Goal: Information Seeking & Learning: Learn about a topic

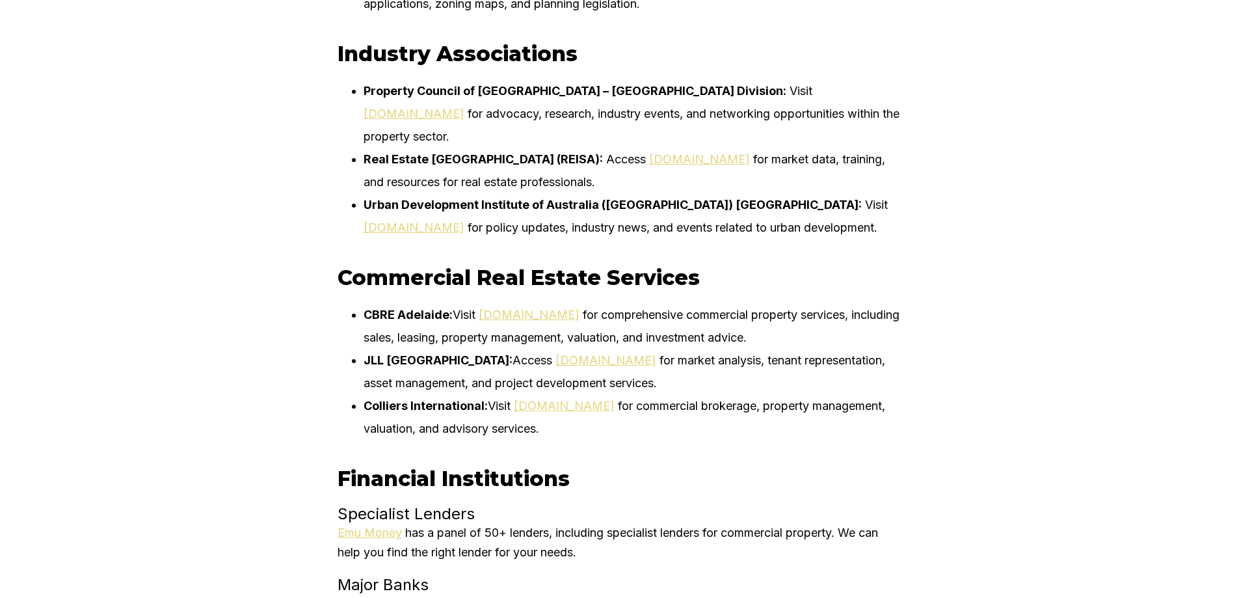
scroll to position [4877, 0]
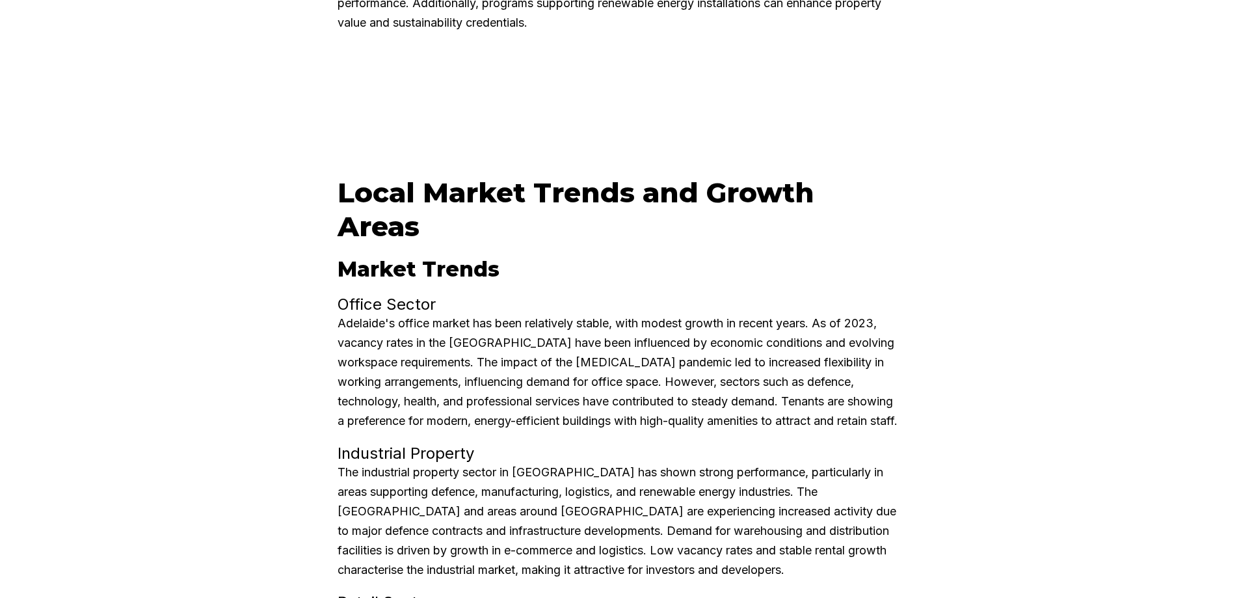
scroll to position [2601, 0]
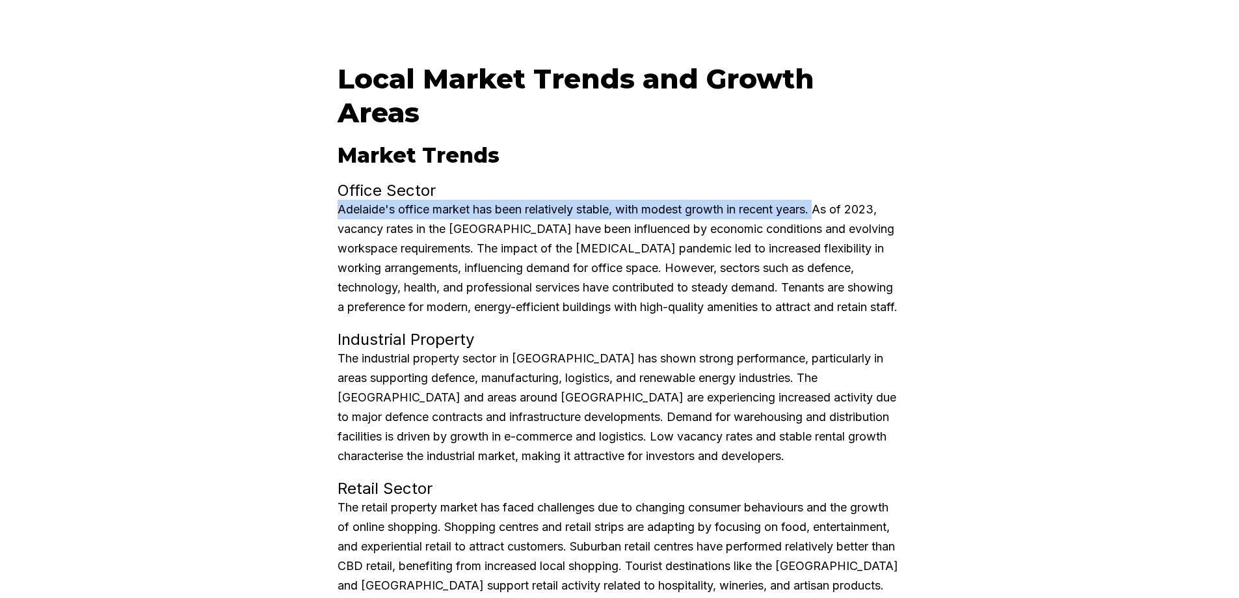
drag, startPoint x: 345, startPoint y: 207, endPoint x: 829, endPoint y: 209, distance: 484.5
click at [829, 209] on p "Adelaide's office market has been relatively stable, with modest growth in rece…" at bounding box center [619, 258] width 564 height 117
copy p "Adelaide's office market has been relatively stable, with modest growth in rece…"
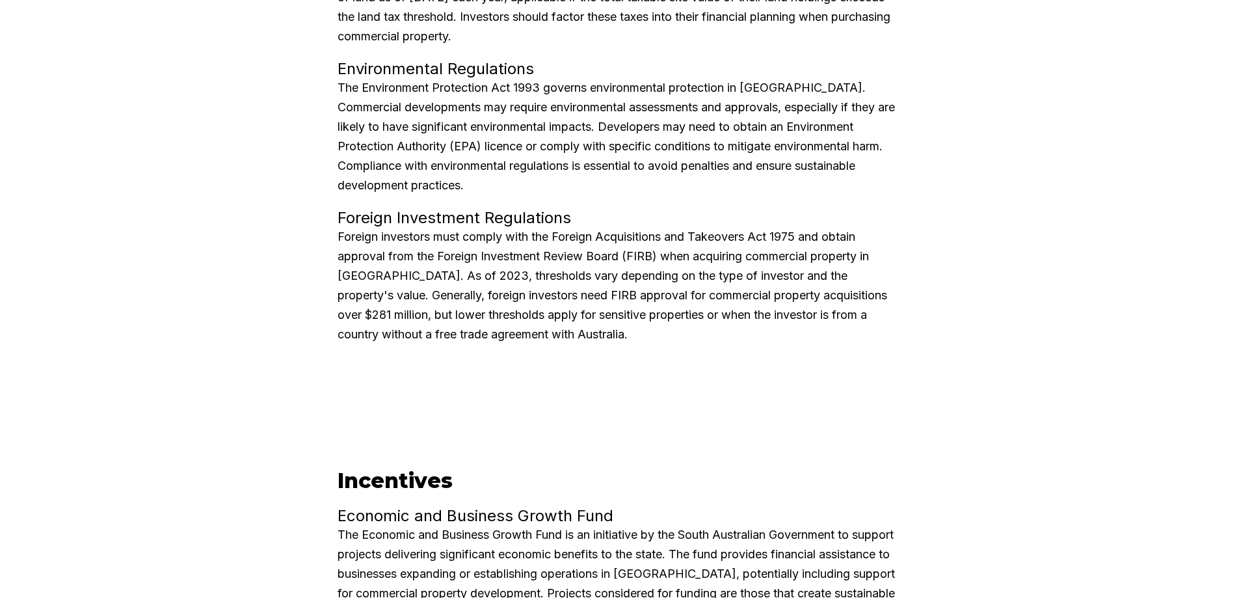
scroll to position [1691, 0]
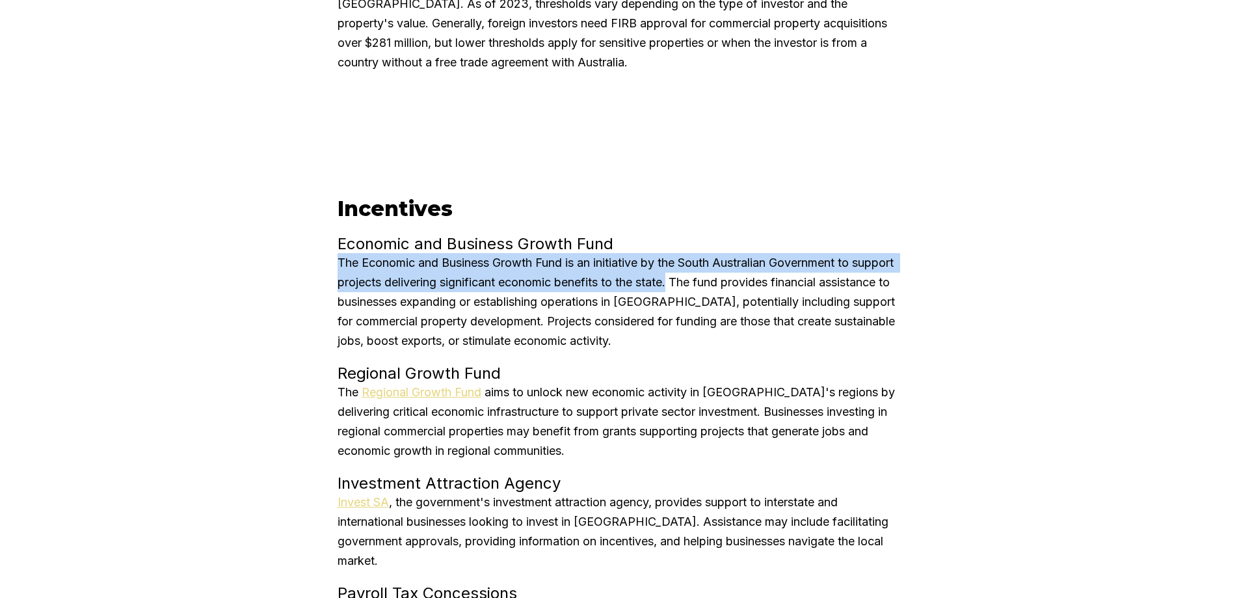
drag, startPoint x: 342, startPoint y: 259, endPoint x: 725, endPoint y: 284, distance: 383.8
click at [725, 284] on p "The Economic and Business Growth Fund is an initiative by the South Australian …" at bounding box center [619, 302] width 564 height 98
copy p "The Economic and Business Growth Fund is an initiative by the South Australian …"
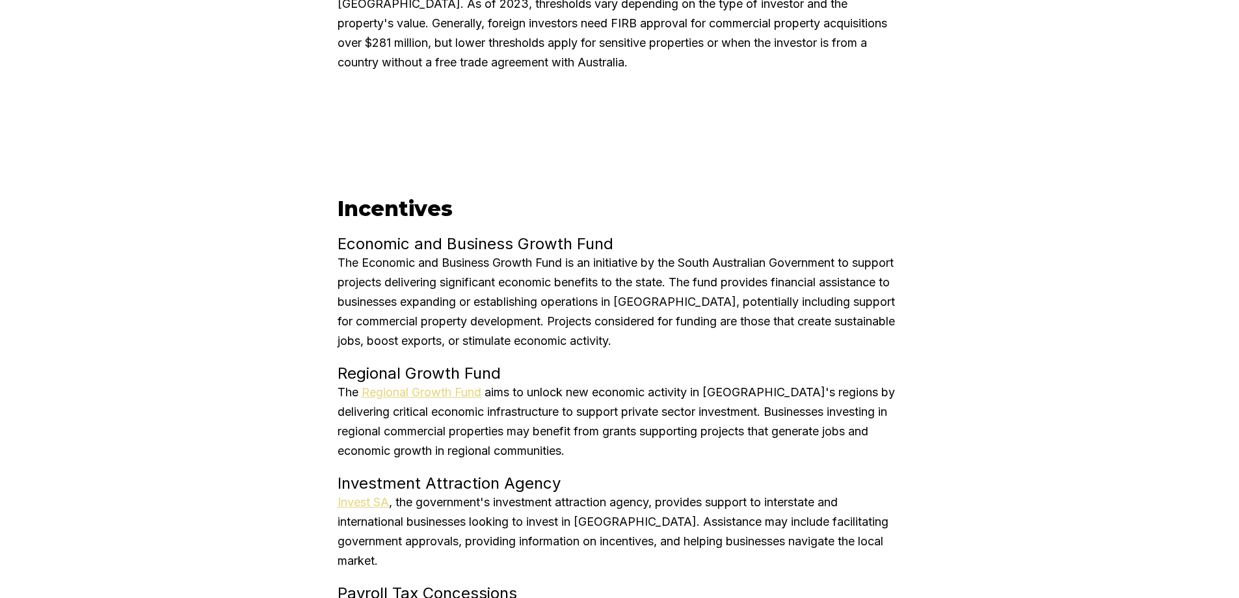
click at [623, 191] on section "Incentives Economic and Business Growth Fund The Economic and Business Growth F…" at bounding box center [619, 512] width 564 height 659
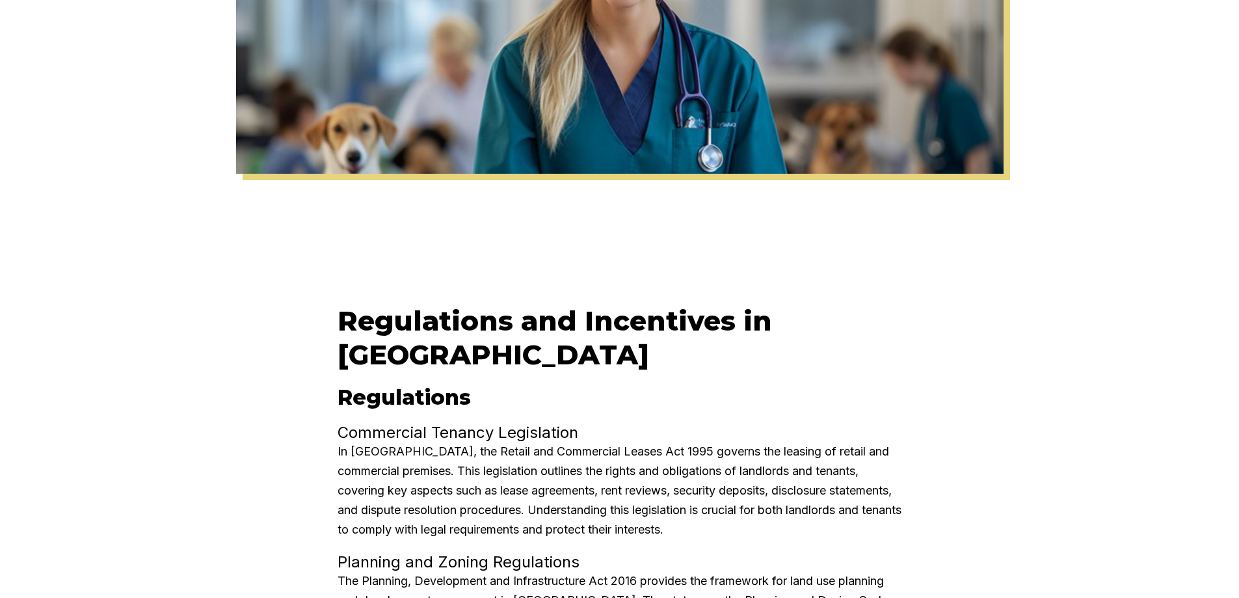
scroll to position [780, 0]
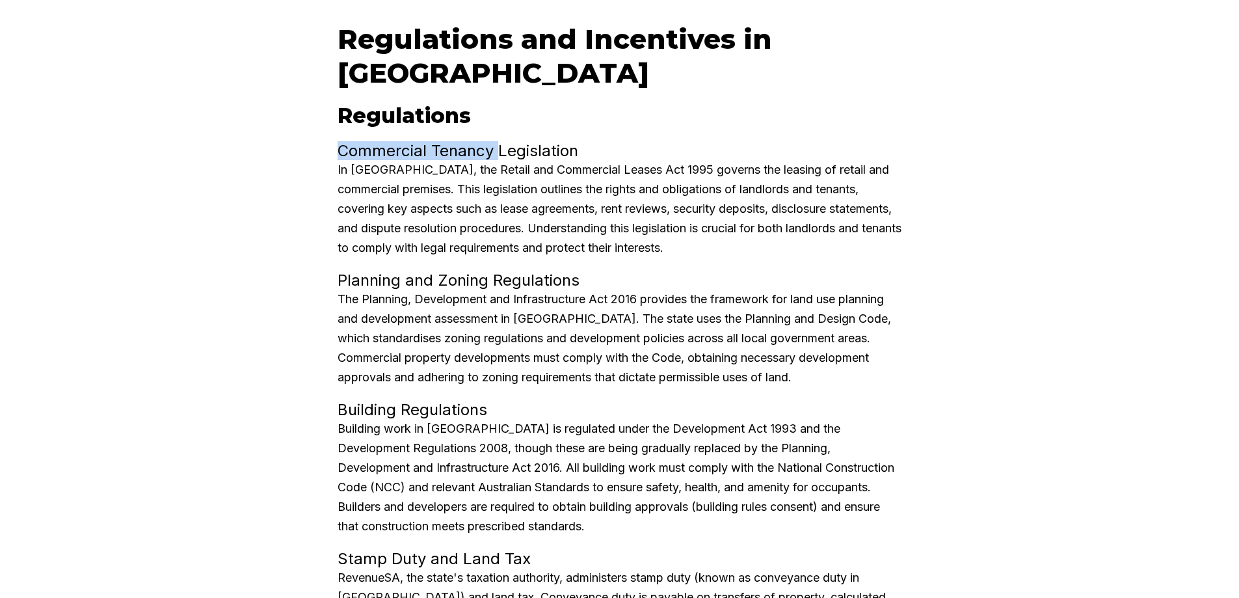
drag, startPoint x: 343, startPoint y: 146, endPoint x: 500, endPoint y: 154, distance: 156.9
click at [500, 154] on h4 "Commercial Tenancy Legislation" at bounding box center [619, 150] width 564 height 19
copy h4 "Commercial Tenancy"
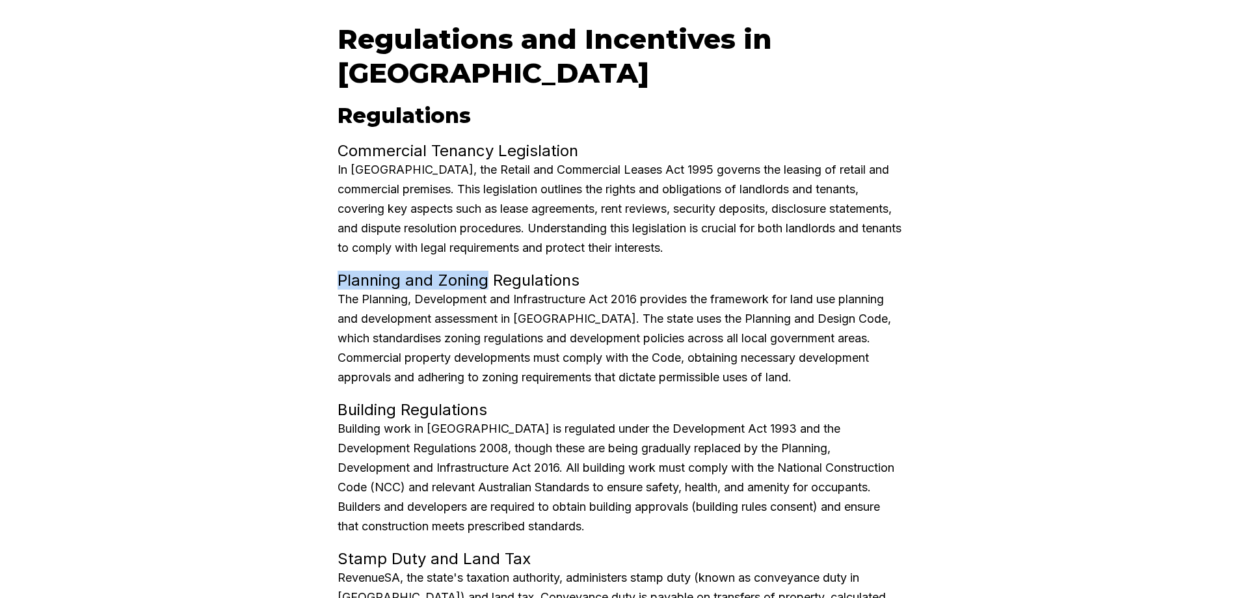
drag, startPoint x: 492, startPoint y: 284, endPoint x: 337, endPoint y: 280, distance: 154.8
click at [337, 280] on div "Regulations and Incentives in [GEOGRAPHIC_DATA] Regulations Commercial Tenancy …" at bounding box center [619, 493] width 616 height 1006
copy h4 "Planning and Zoning"
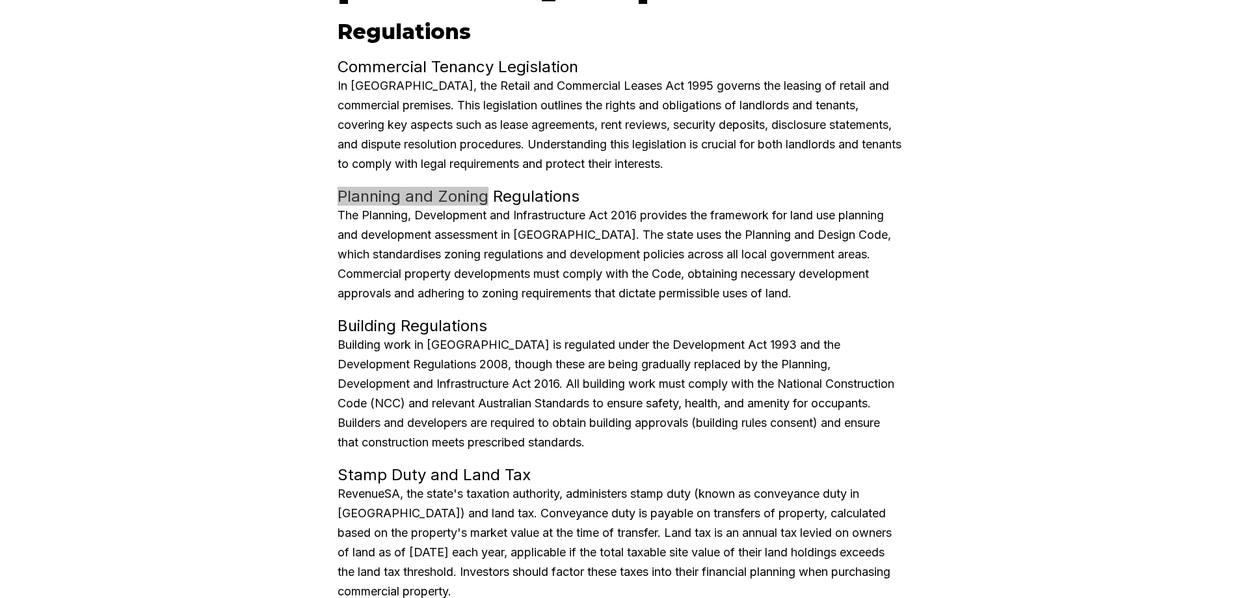
scroll to position [975, 0]
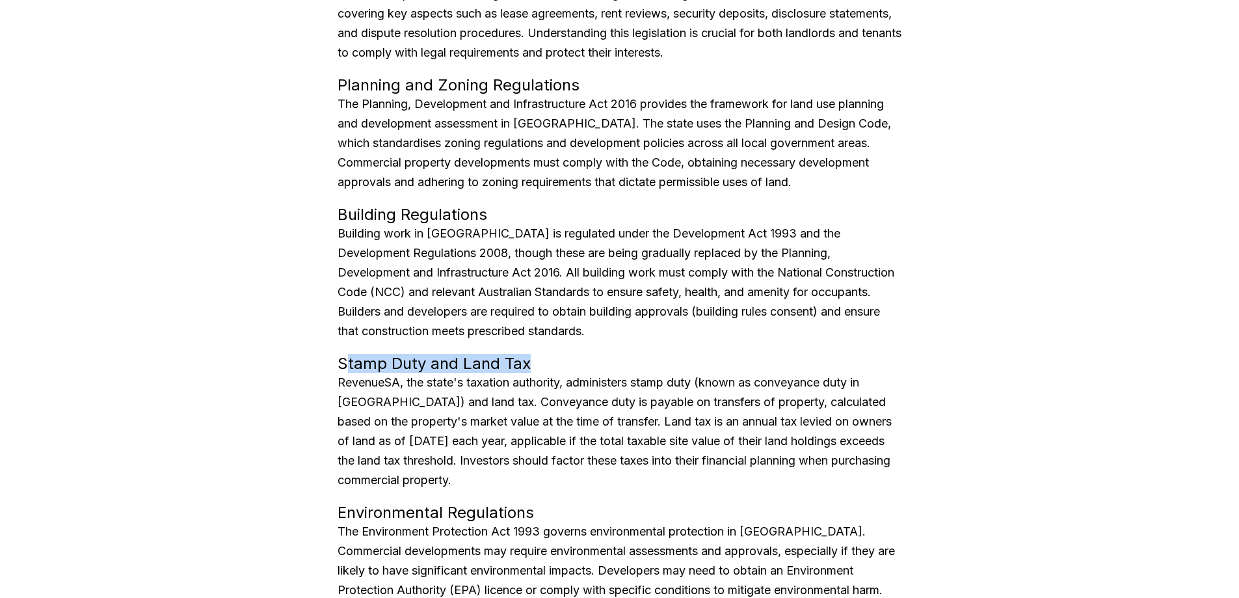
drag, startPoint x: 362, startPoint y: 358, endPoint x: 536, endPoint y: 355, distance: 174.3
click at [548, 344] on section "Regulations and Incentives in [GEOGRAPHIC_DATA] Regulations Commercial Tenancy …" at bounding box center [619, 298] width 564 height 1006
click at [536, 355] on h4 "Stamp Duty and Land Tax" at bounding box center [619, 363] width 564 height 19
drag, startPoint x: 538, startPoint y: 361, endPoint x: 345, endPoint y: 372, distance: 192.8
click at [345, 372] on h4 "Stamp Duty and Land Tax" at bounding box center [619, 363] width 564 height 19
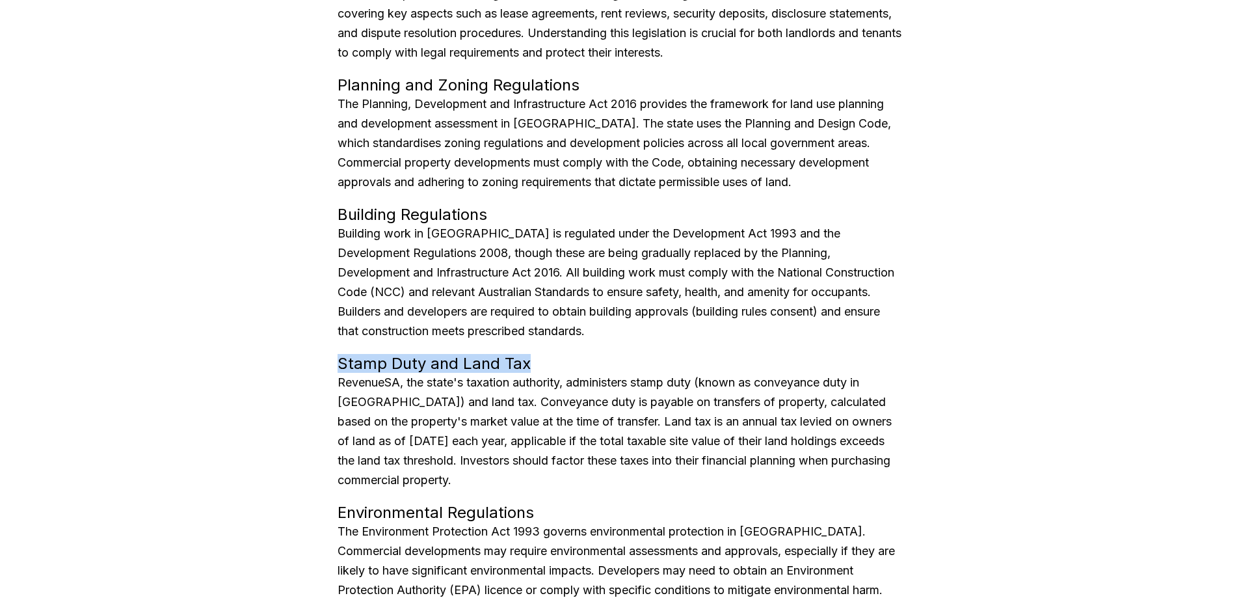
copy h4 "Stamp Duty and Land Tax"
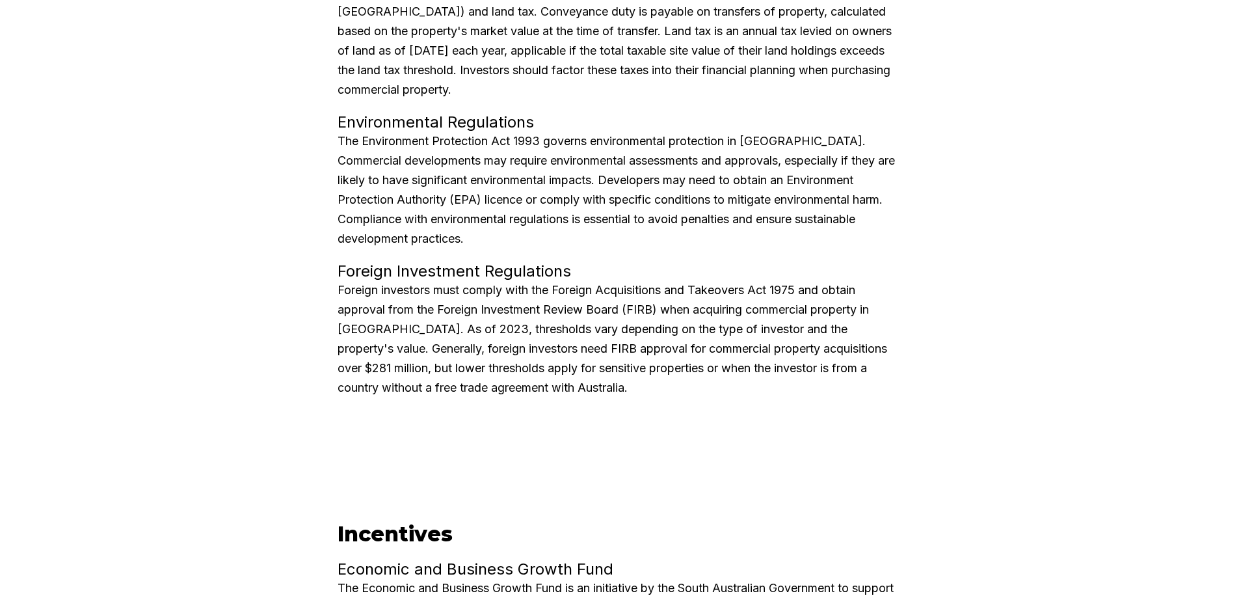
scroll to position [1756, 0]
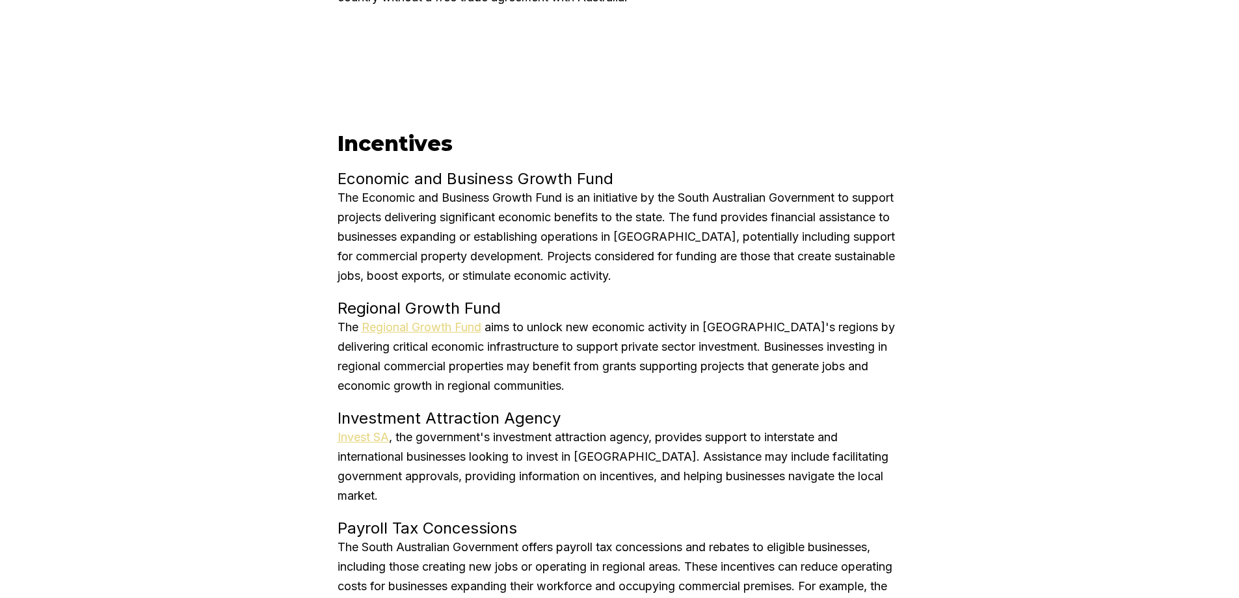
click at [678, 385] on p "The Regional Growth Fund aims to unlock new economic activity in [GEOGRAPHIC_DA…" at bounding box center [619, 356] width 564 height 78
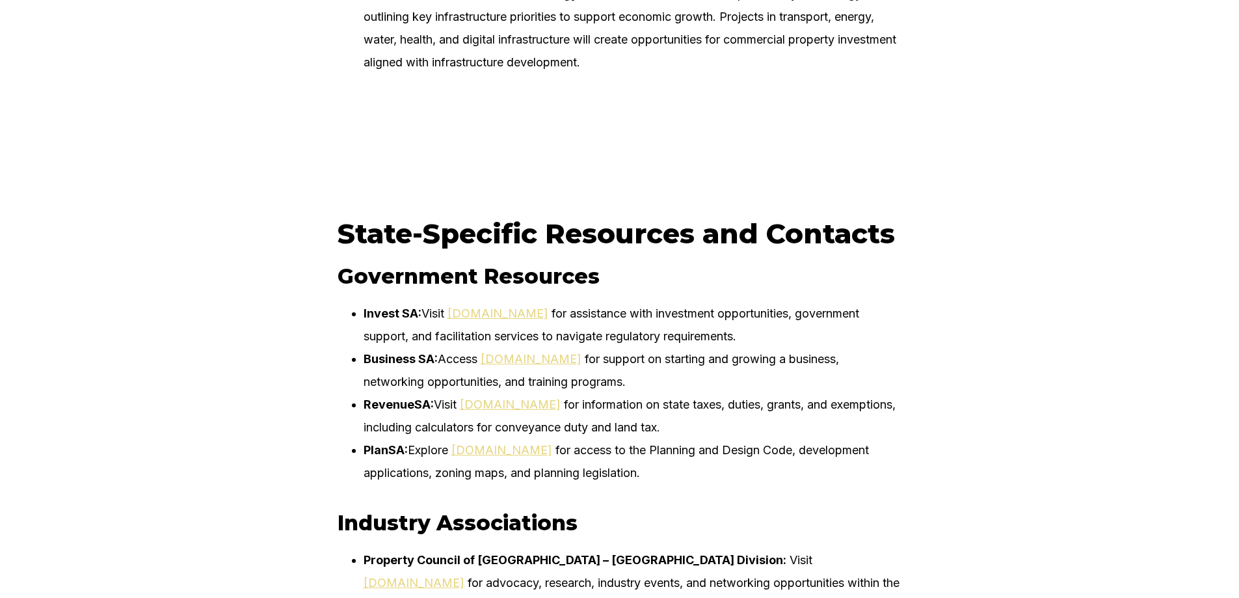
scroll to position [4487, 0]
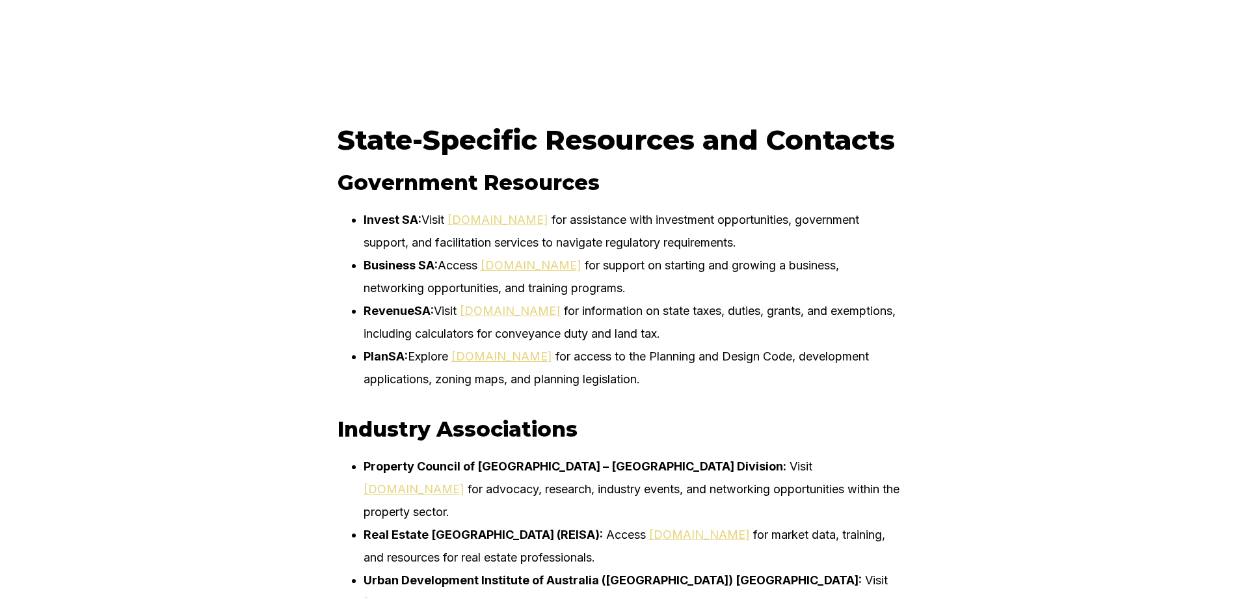
click at [533, 254] on li "Invest SA: Visit [DOMAIN_NAME] for assistance with investment opportunities, go…" at bounding box center [632, 231] width 538 height 46
click at [531, 226] on link "[DOMAIN_NAME]" at bounding box center [497, 220] width 101 height 14
click at [527, 272] on link "[DOMAIN_NAME]" at bounding box center [531, 265] width 101 height 14
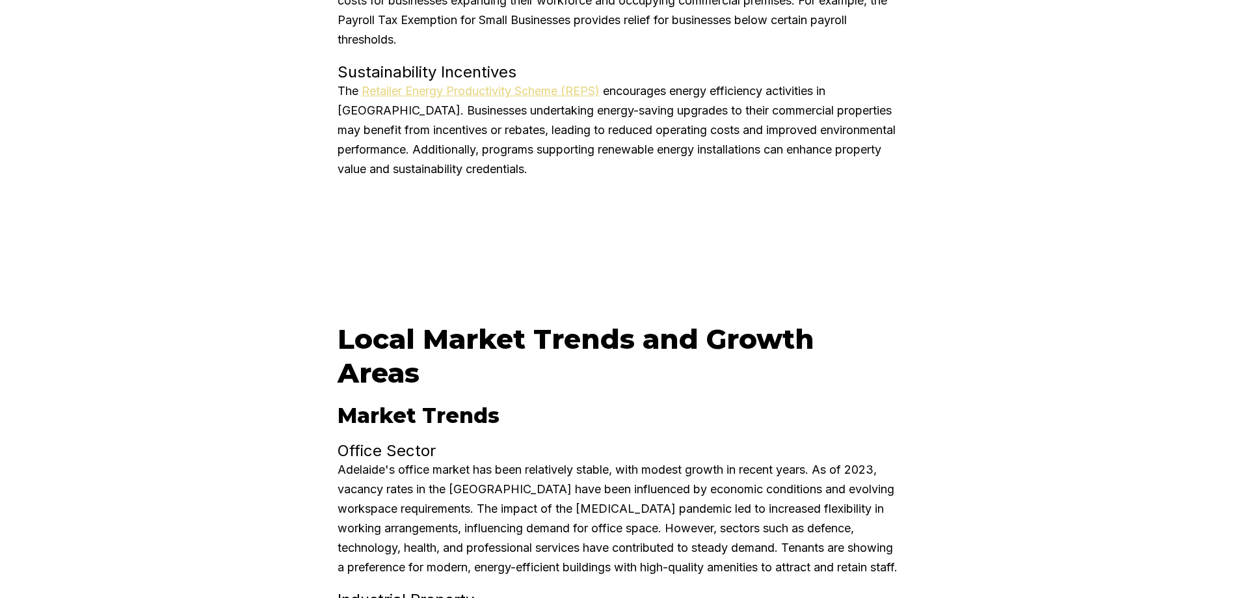
scroll to position [1886, 0]
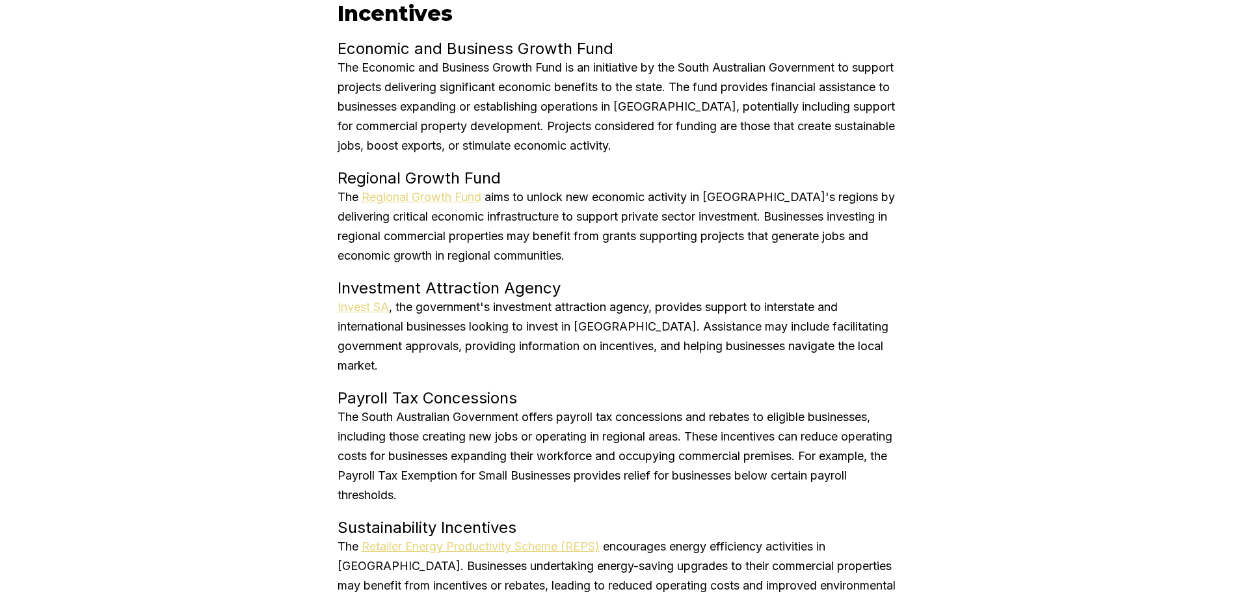
click at [198, 229] on div "Incentives Economic and Business Growth Fund The Economic and Business Growth F…" at bounding box center [619, 317] width 1239 height 659
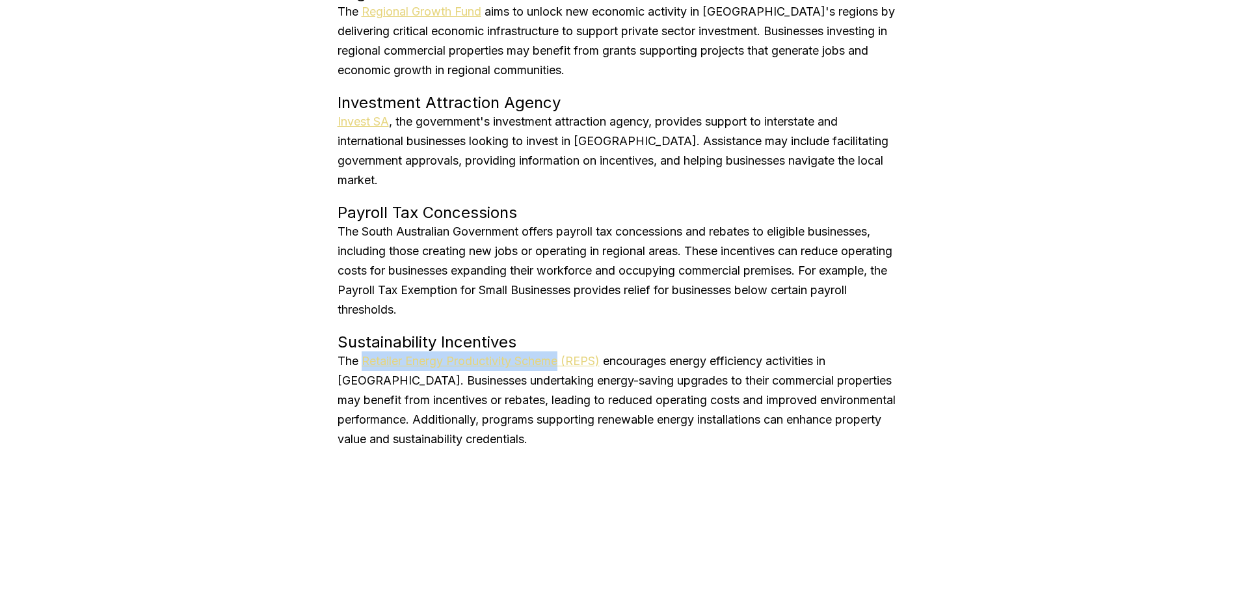
scroll to position [2276, 0]
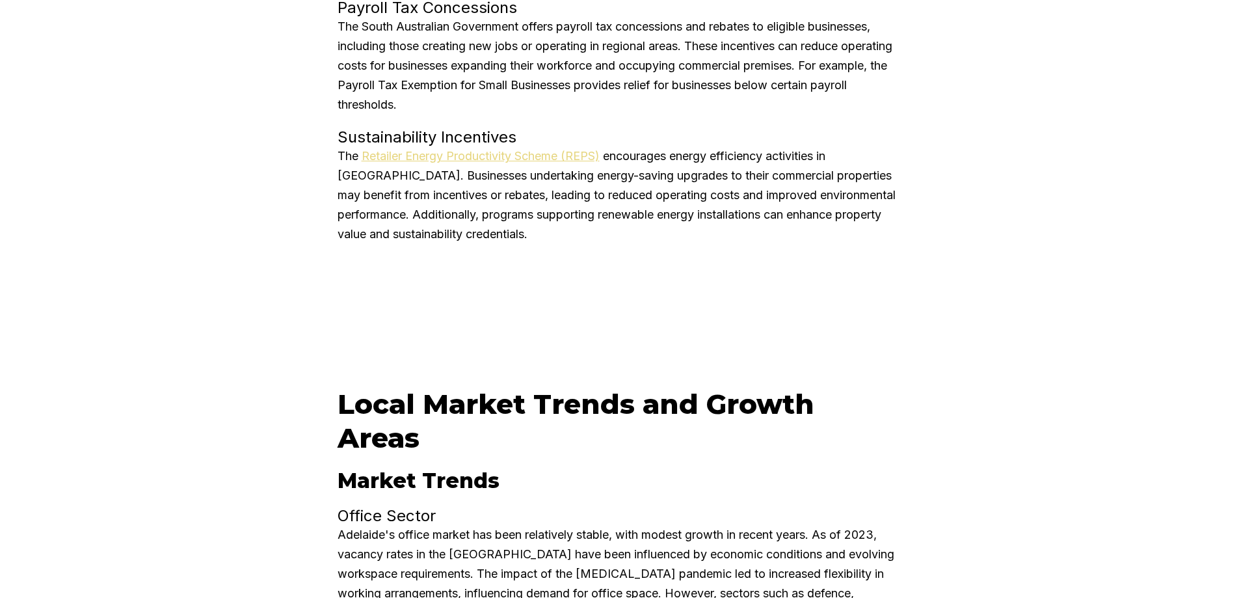
click at [790, 274] on div at bounding box center [619, 306] width 1239 height 98
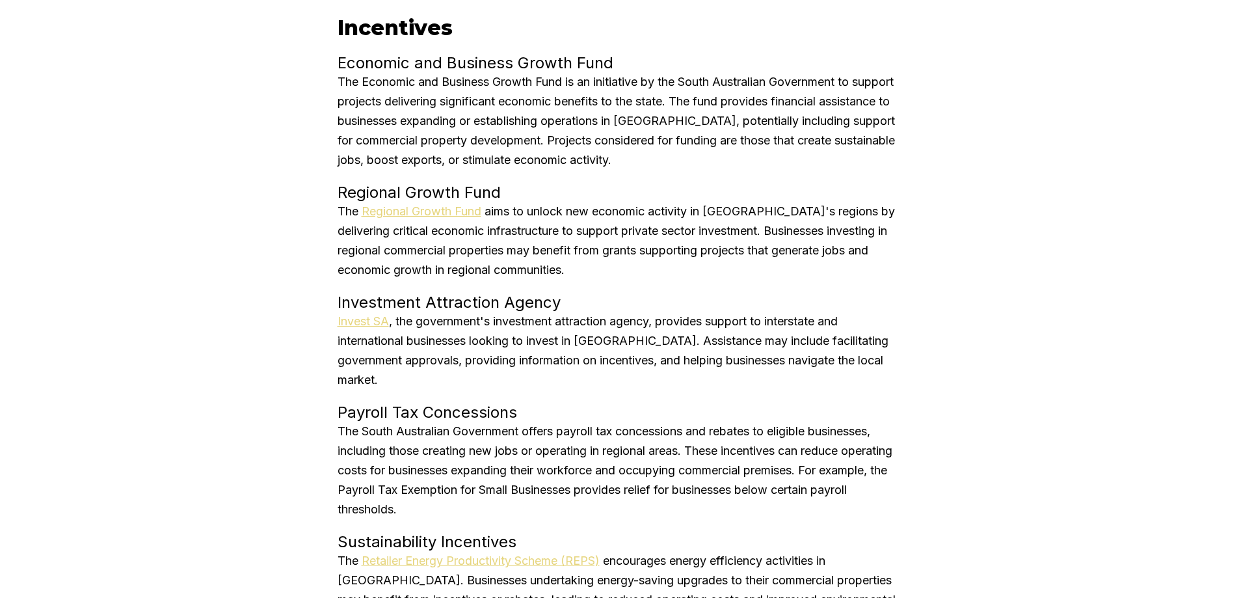
scroll to position [2081, 0]
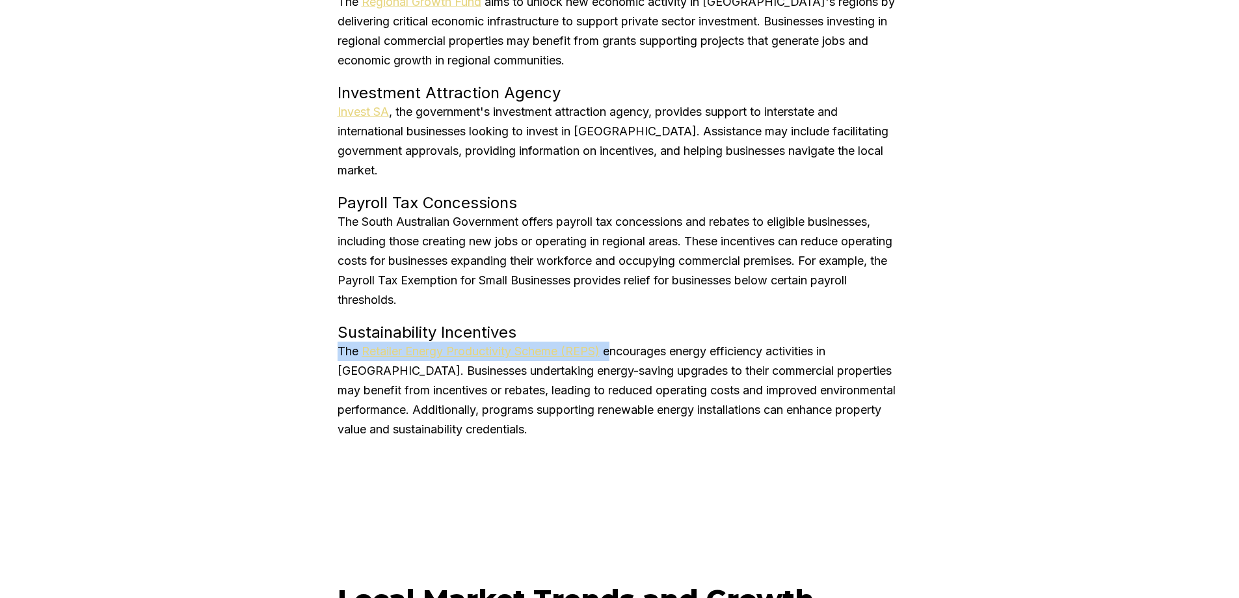
drag, startPoint x: 341, startPoint y: 355, endPoint x: 620, endPoint y: 352, distance: 279.0
click at [620, 355] on div "Incentives Economic and Business Growth Fund The Economic and Business Growth F…" at bounding box center [619, 122] width 616 height 659
drag, startPoint x: 371, startPoint y: 328, endPoint x: 338, endPoint y: 339, distance: 35.0
click at [372, 328] on h4 "Sustainability Incentives" at bounding box center [619, 332] width 564 height 19
drag, startPoint x: 338, startPoint y: 350, endPoint x: 397, endPoint y: 363, distance: 60.1
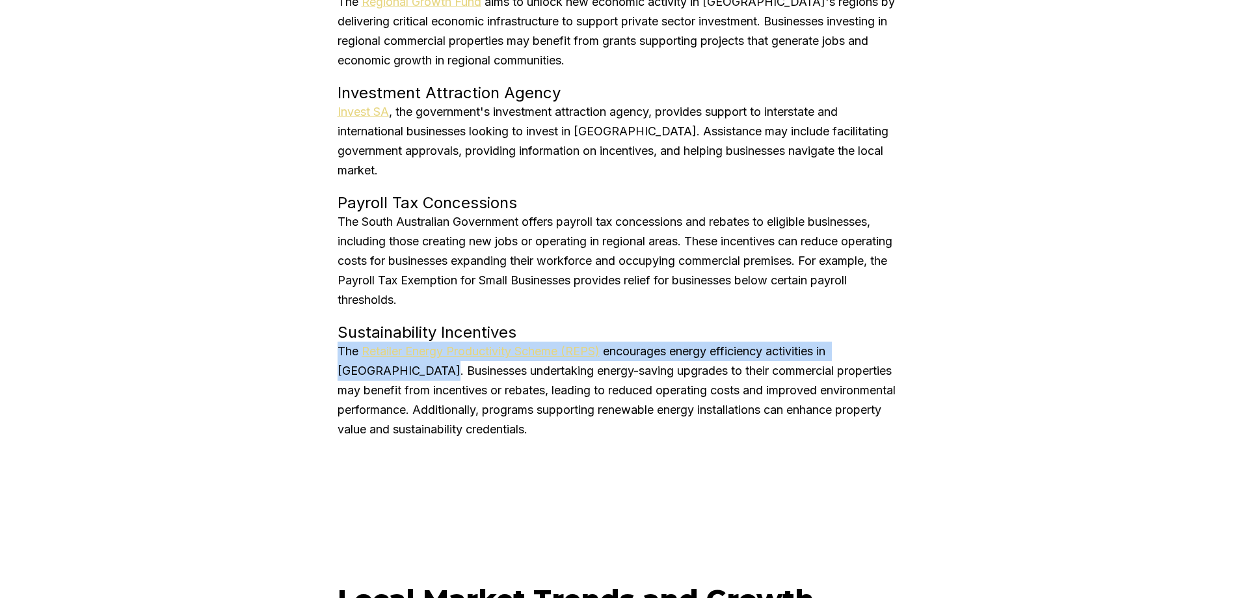
click at [397, 363] on div "Incentives Economic and Business Growth Fund The Economic and Business Growth F…" at bounding box center [619, 122] width 616 height 659
copy p "The Retailer Energy Productivity Scheme (REPS) encourages energy efficiency act…"
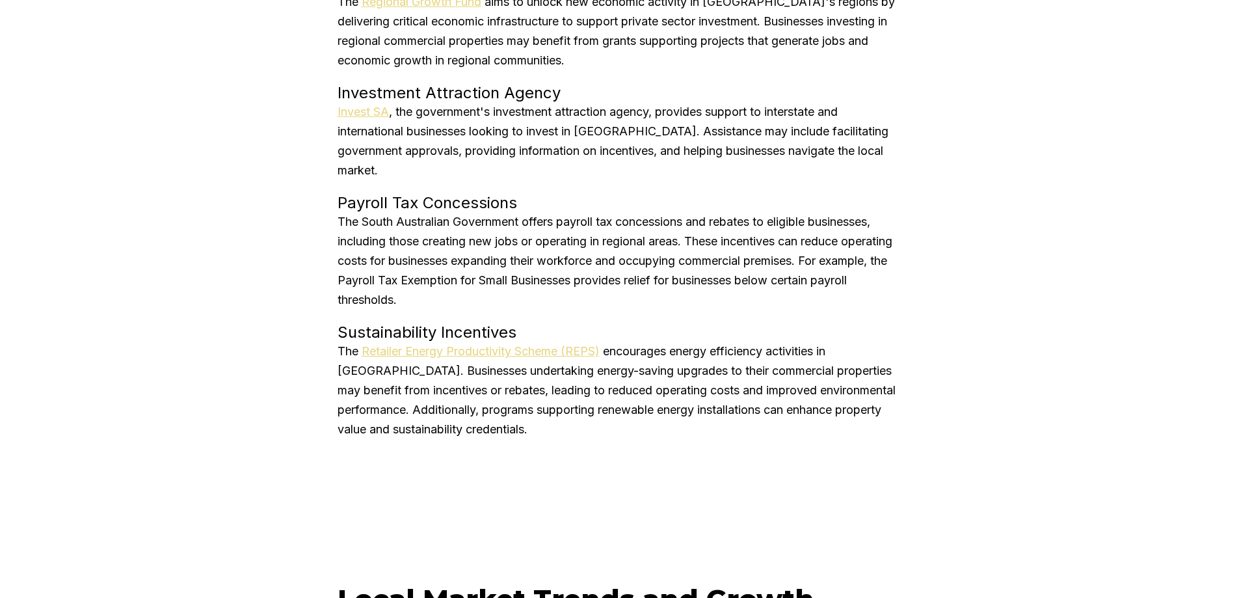
click at [618, 381] on p "The Retailer Energy Productivity Scheme (REPS) encourages energy efficiency act…" at bounding box center [619, 390] width 564 height 98
click at [498, 369] on p "The Retailer Energy Productivity Scheme (REPS) encourages energy efficiency act…" at bounding box center [619, 390] width 564 height 98
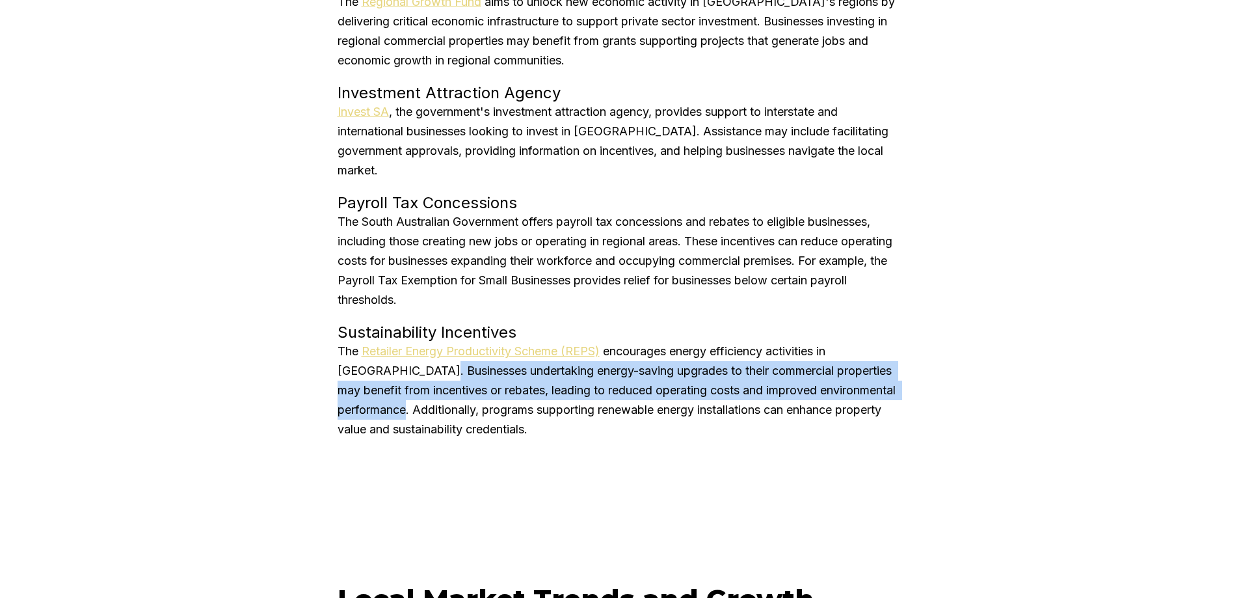
drag, startPoint x: 399, startPoint y: 367, endPoint x: 421, endPoint y: 411, distance: 49.4
click at [421, 411] on p "The Retailer Energy Productivity Scheme (REPS) encourages energy efficiency act…" at bounding box center [619, 390] width 564 height 98
copy p "Businesses undertaking energy-saving upgrades to their commercial properties ma…"
